Goal: Information Seeking & Learning: Get advice/opinions

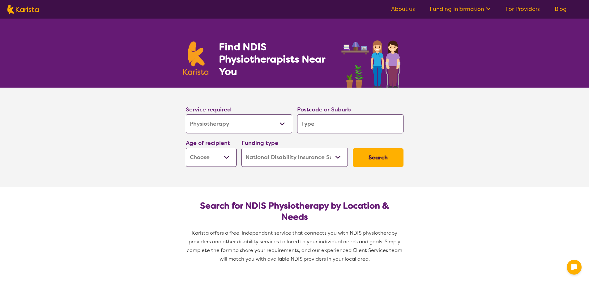
select select "Physiotherapy"
select select "NDIS"
select select "Physiotherapy"
select select "NDIS"
click at [317, 123] on input "search" at bounding box center [350, 123] width 106 height 19
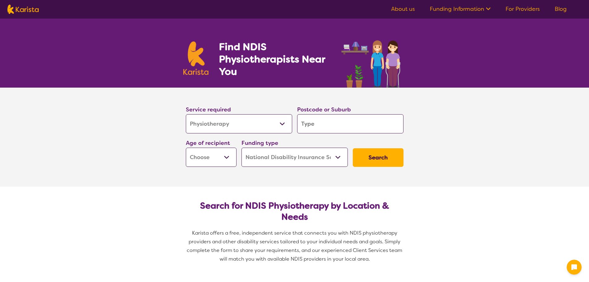
type input "2158"
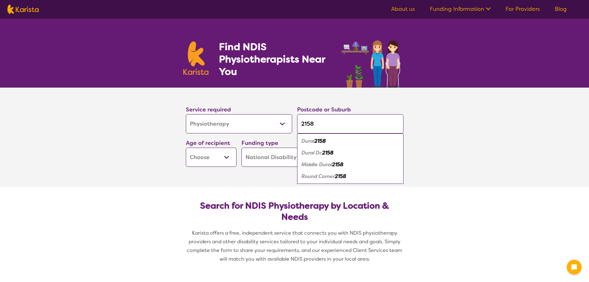
click at [250, 170] on section "Service required Allied Health Assistant Assessment ([MEDICAL_DATA] or [MEDICAL…" at bounding box center [295, 137] width 248 height 99
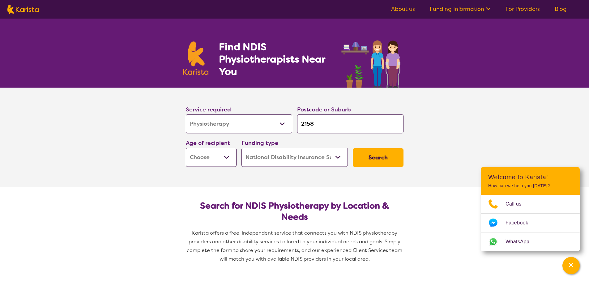
click at [378, 163] on button "Search" at bounding box center [378, 157] width 51 height 19
click at [216, 156] on select "Early Childhood - 0 to 9 Child - 10 to 11 Adolescent - 12 to 17 Adult - 18 to 6…" at bounding box center [211, 157] width 51 height 19
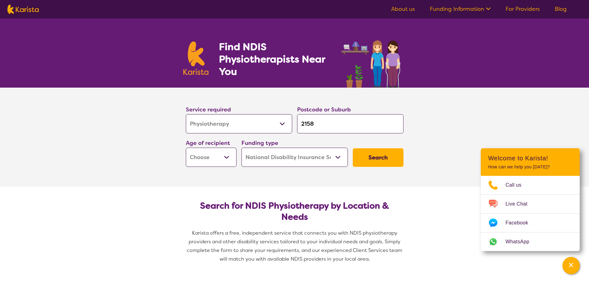
click at [223, 156] on select "Early Childhood - 0 to 9 Child - 10 to 11 Adolescent - 12 to 17 Adult - 18 to 6…" at bounding box center [211, 157] width 51 height 19
select select "AD"
click at [186, 148] on select "Early Childhood - 0 to 9 Child - 10 to 11 Adolescent - 12 to 17 Adult - 18 to 6…" at bounding box center [211, 157] width 51 height 19
select select "AD"
click at [294, 165] on select "Home Care Package (HCP) National Disability Insurance Scheme (NDIS) I don't know" at bounding box center [295, 157] width 106 height 19
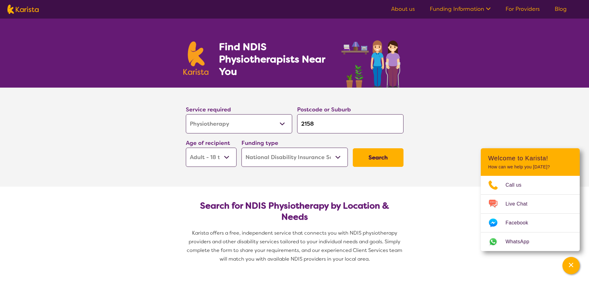
click at [242, 148] on select "Home Care Package (HCP) National Disability Insurance Scheme (NDIS) I don't know" at bounding box center [295, 157] width 106 height 19
click at [372, 159] on button "Search" at bounding box center [378, 157] width 51 height 19
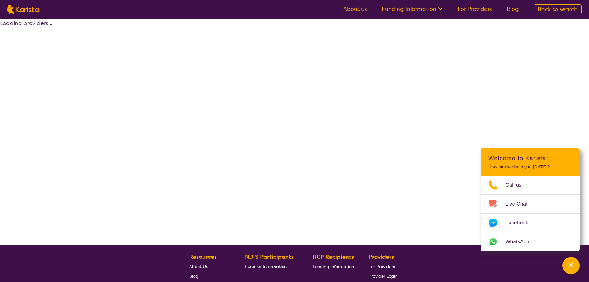
select select "by_score"
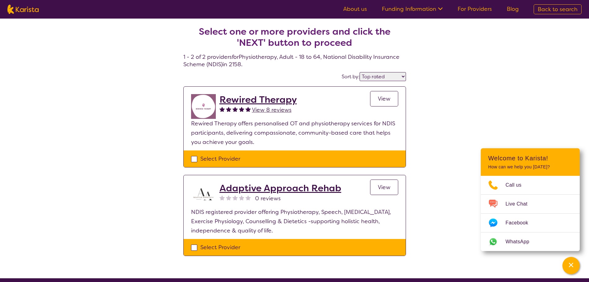
click at [257, 98] on h2 "Rewired Therapy" at bounding box center [258, 99] width 77 height 11
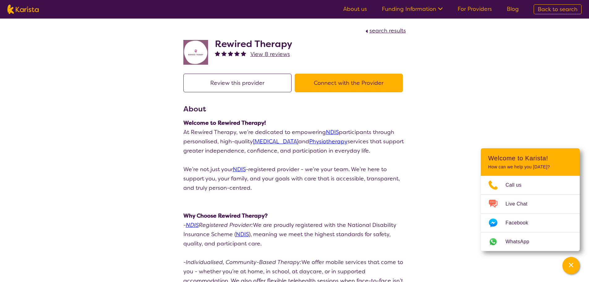
click at [270, 51] on span "View 8 reviews" at bounding box center [271, 53] width 40 height 7
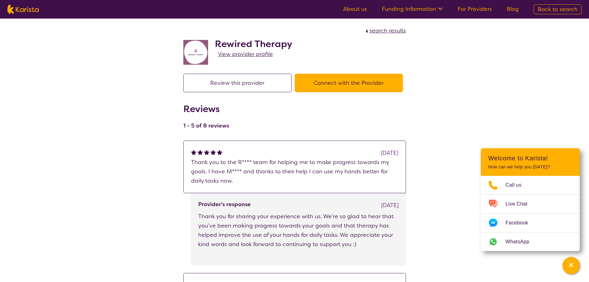
click at [239, 54] on span "View provider profile" at bounding box center [245, 53] width 55 height 7
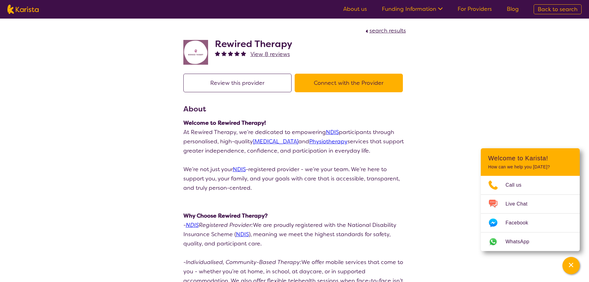
click at [250, 41] on h2 "Rewired Therapy" at bounding box center [253, 43] width 77 height 11
click at [319, 75] on button "Connect with the Provider" at bounding box center [349, 83] width 108 height 19
drag, startPoint x: 215, startPoint y: 42, endPoint x: 296, endPoint y: 44, distance: 80.5
click at [296, 44] on div "Rewired Therapy View 8 reviews" at bounding box center [294, 50] width 223 height 31
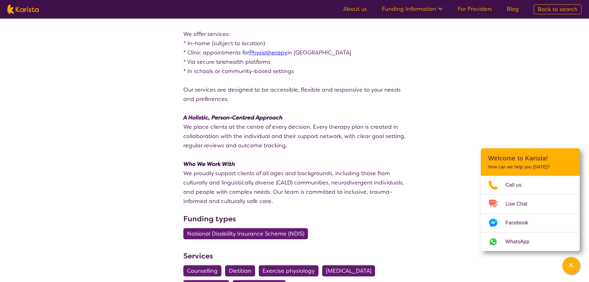
scroll to position [681, 0]
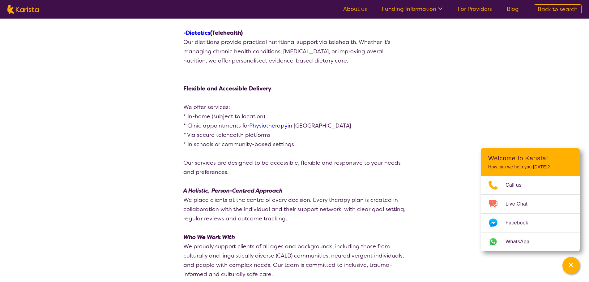
scroll to position [619, 0]
click at [259, 122] on link "Physiotherapy" at bounding box center [268, 125] width 38 height 7
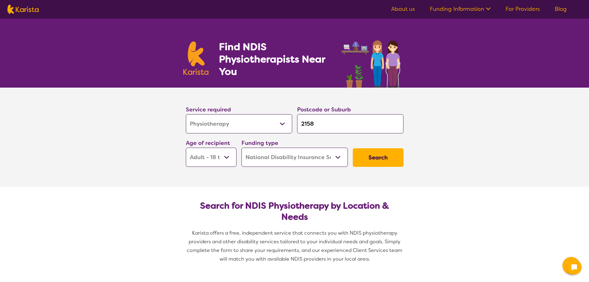
select select "Physiotherapy"
select select "AD"
select select "NDIS"
select select "Physiotherapy"
select select "AD"
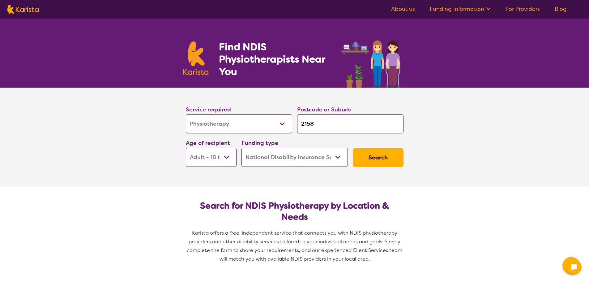
select select "NDIS"
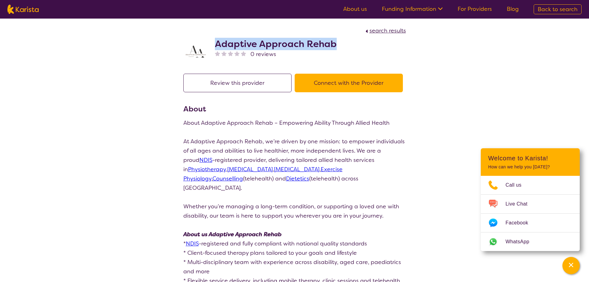
drag, startPoint x: 213, startPoint y: 41, endPoint x: 335, endPoint y: 45, distance: 122.3
click at [335, 45] on div "Adaptive Approach Rehab 0 reviews" at bounding box center [294, 50] width 223 height 31
copy h2 "Adaptive Approach Rehab"
